Goal: Entertainment & Leisure: Browse casually

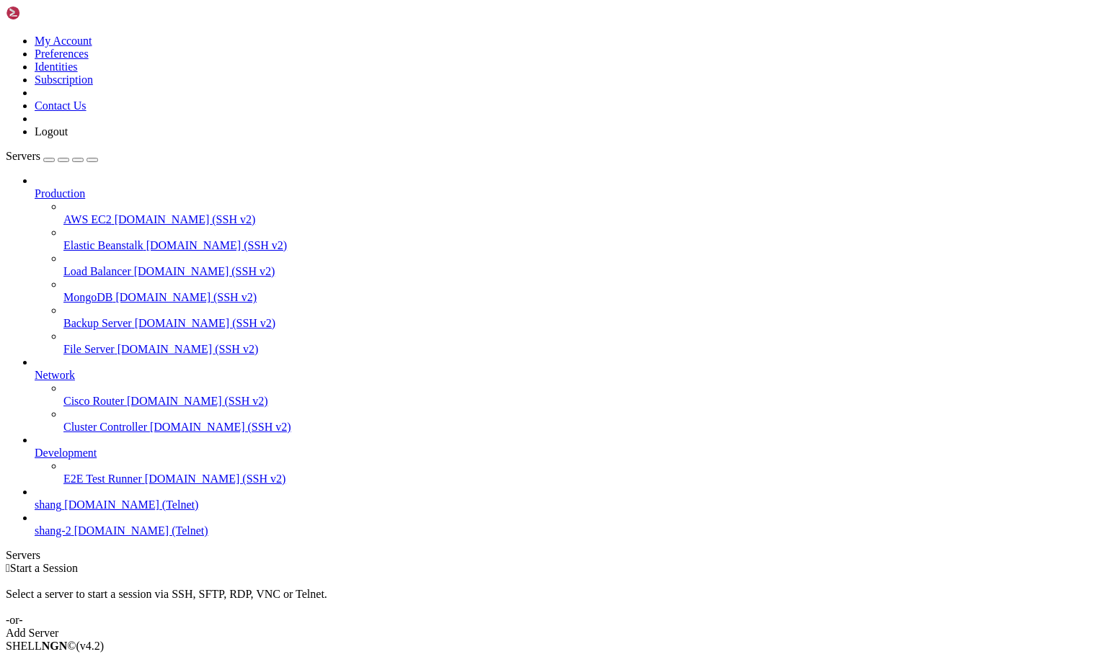
click at [84, 511] on span "[DOMAIN_NAME] (Telnet)" at bounding box center [131, 505] width 134 height 12
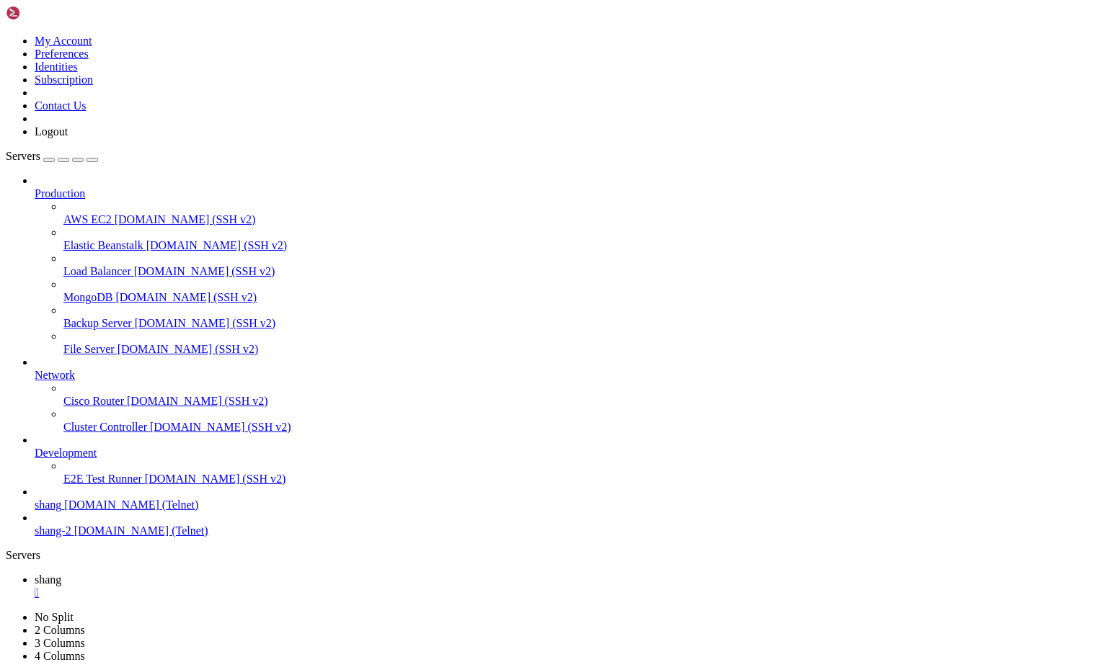
scroll to position [1438, 0]
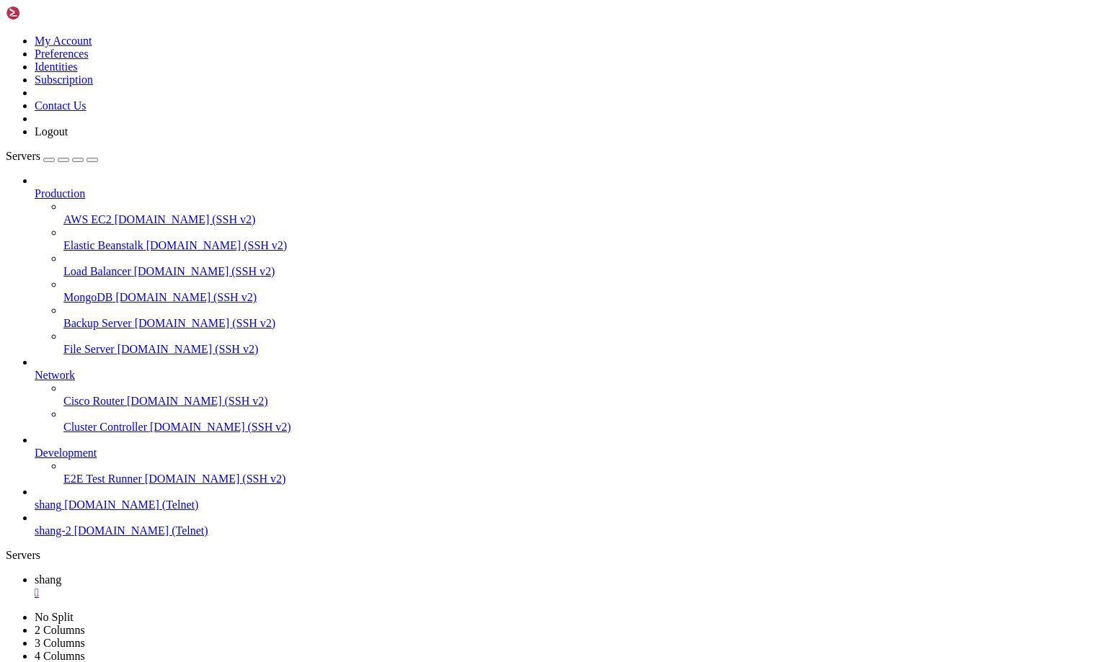
drag, startPoint x: 43, startPoint y: 1368, endPoint x: 105, endPoint y: 1369, distance: 62.0
